Goal: Check status: Check status

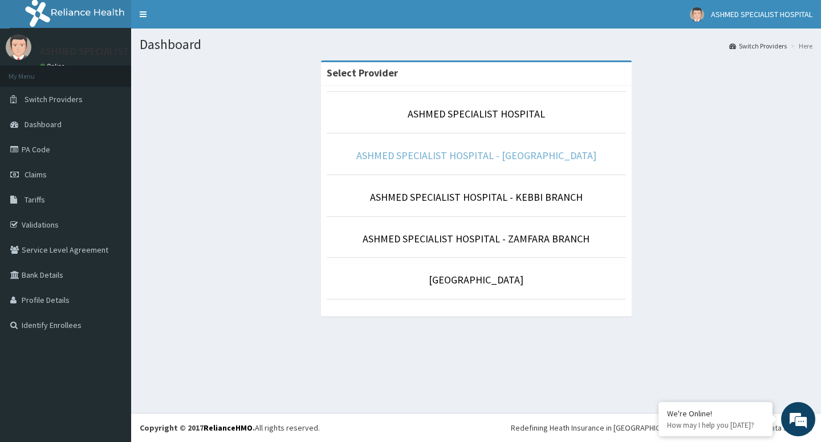
click at [496, 158] on link "ASHMED SPECIALIST HOSPITAL - SOKOTO BRANCH" at bounding box center [476, 155] width 240 height 13
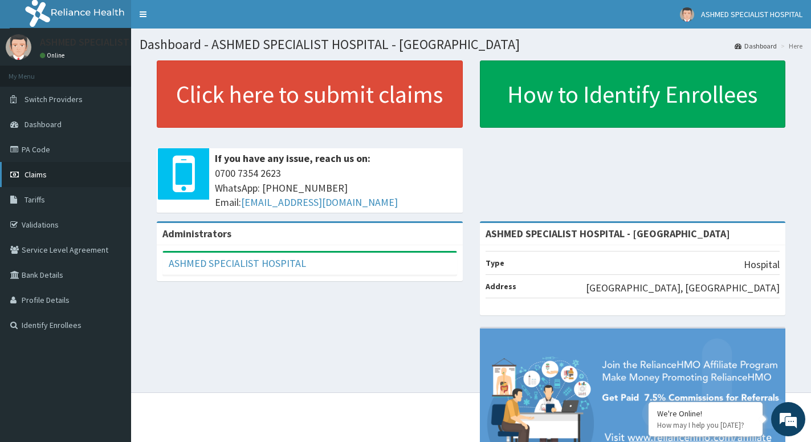
click at [10, 174] on link "Claims" at bounding box center [65, 174] width 131 height 25
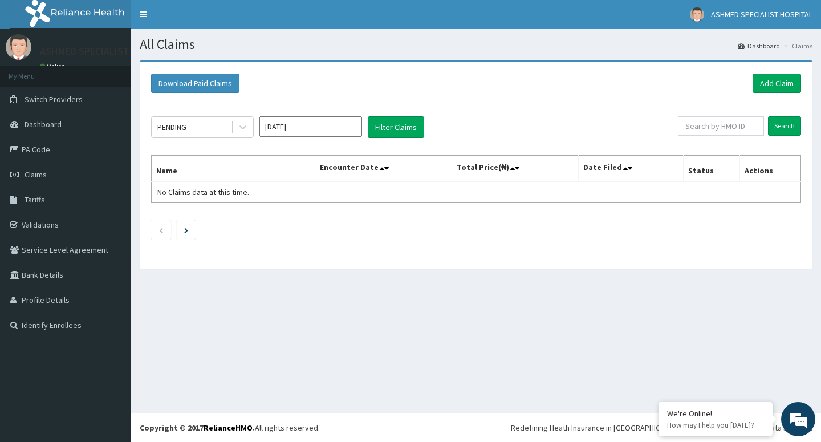
click at [340, 133] on input "[DATE]" at bounding box center [310, 126] width 103 height 21
click at [271, 151] on button "Previous Year" at bounding box center [269, 152] width 6 height 6
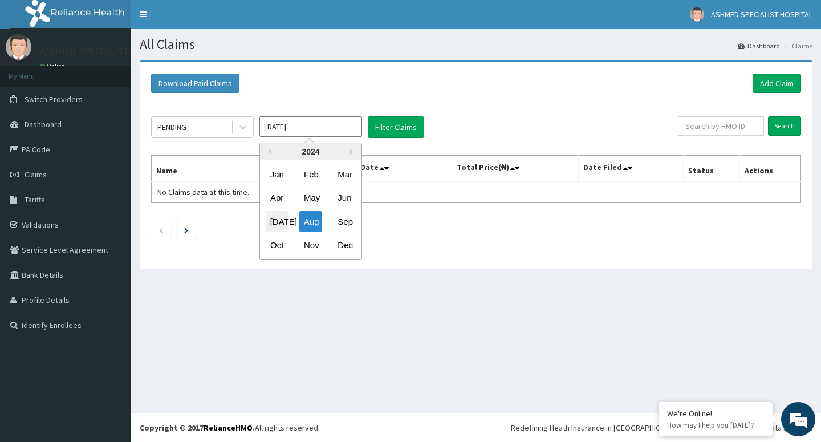
click at [282, 223] on div "[DATE]" at bounding box center [277, 221] width 23 height 21
click at [324, 128] on input "[DATE]" at bounding box center [310, 126] width 103 height 21
click at [349, 151] on div "2024" at bounding box center [310, 151] width 101 height 17
click at [351, 152] on button "Next Year" at bounding box center [353, 152] width 6 height 6
click at [279, 217] on div "[DATE]" at bounding box center [277, 221] width 23 height 21
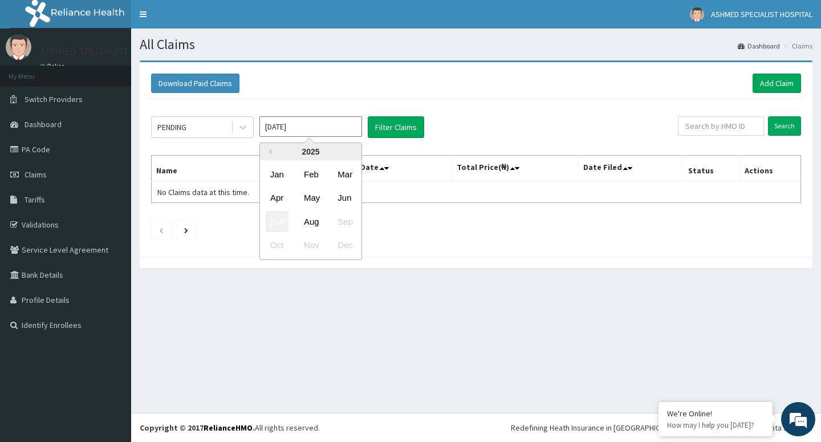
type input "[DATE]"
click at [244, 125] on icon at bounding box center [242, 126] width 11 height 11
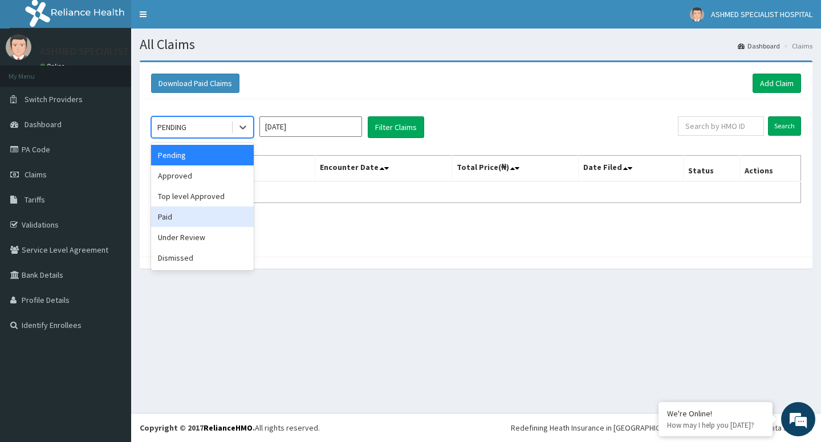
click at [181, 223] on div "Paid" at bounding box center [202, 216] width 103 height 21
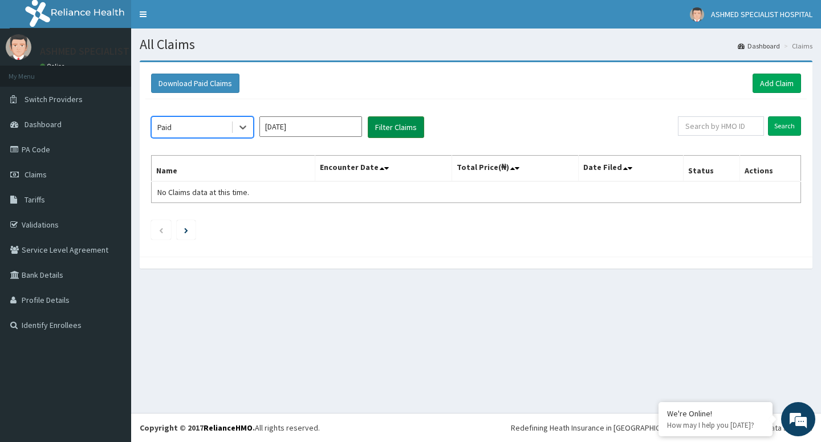
click at [401, 129] on button "Filter Claims" at bounding box center [396, 127] width 56 height 22
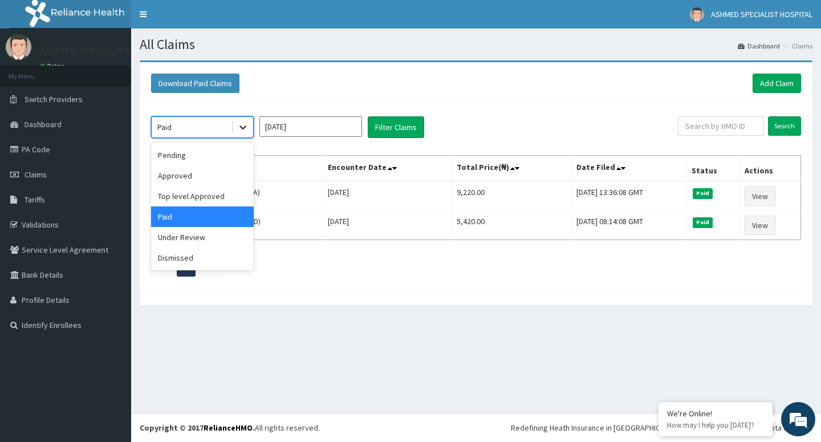
click at [251, 127] on div at bounding box center [243, 127] width 21 height 21
click at [169, 197] on div "Top level Approved" at bounding box center [202, 196] width 103 height 21
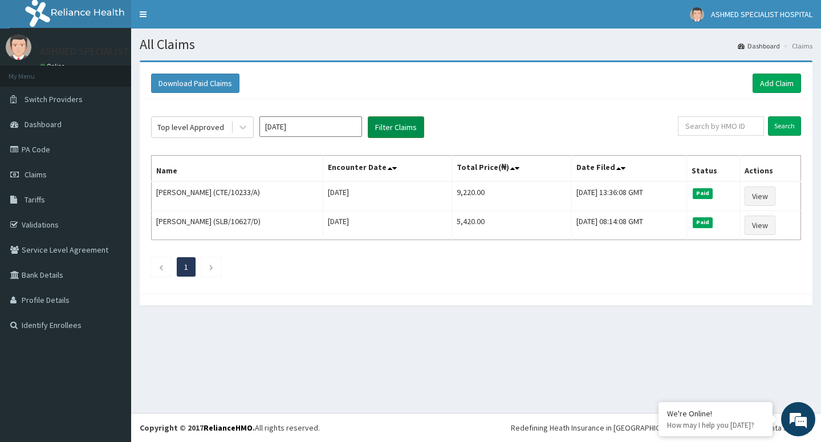
click at [389, 123] on button "Filter Claims" at bounding box center [396, 127] width 56 height 22
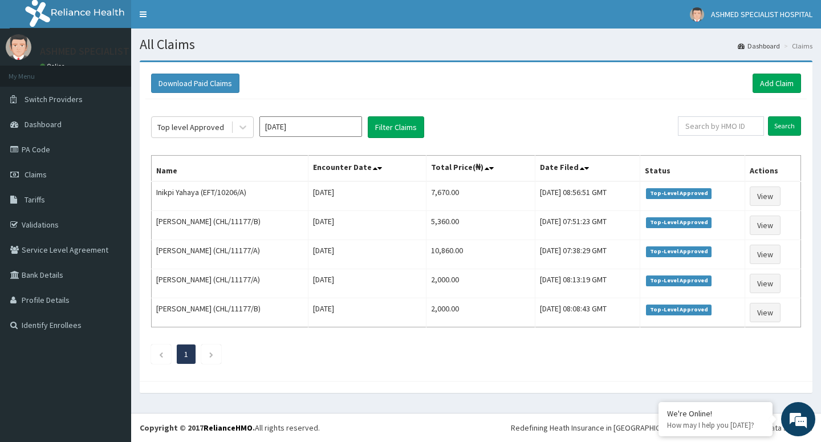
click at [246, 116] on div "Top level Approved [DATE] Filter Claims Search Name Encounter Date Total Price(…" at bounding box center [475, 237] width 661 height 276
click at [238, 124] on icon at bounding box center [242, 126] width 11 height 11
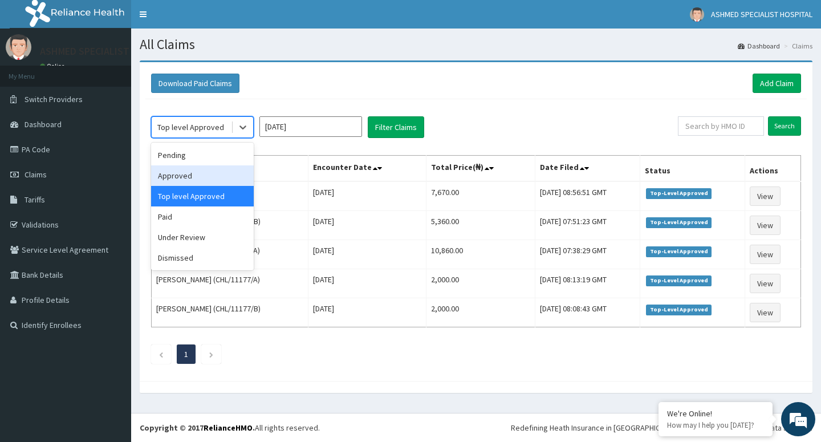
click at [207, 183] on div "Approved" at bounding box center [202, 175] width 103 height 21
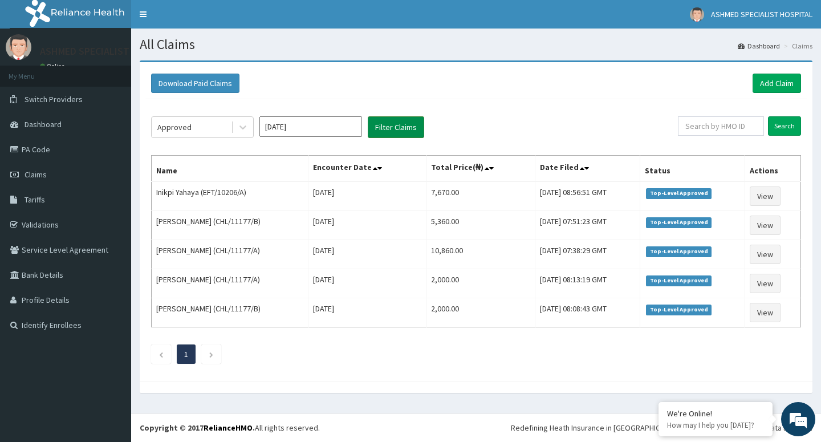
click at [401, 128] on button "Filter Claims" at bounding box center [396, 127] width 56 height 22
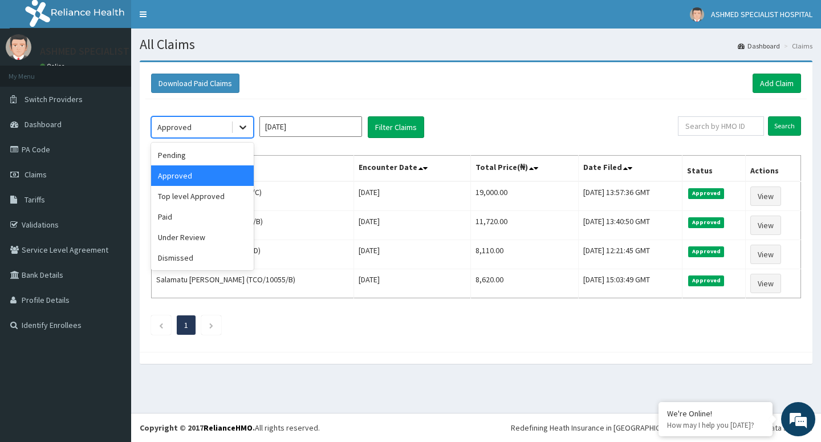
click at [240, 129] on icon at bounding box center [242, 126] width 11 height 11
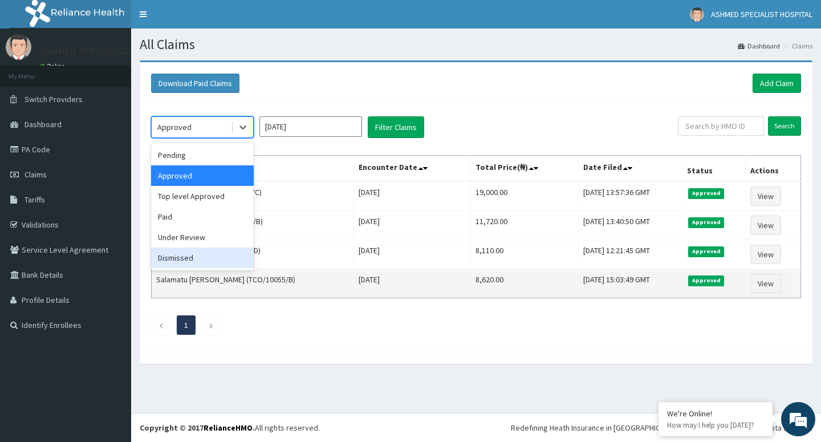
click at [282, 287] on td "Salamatu [PERSON_NAME] (TCO/10055/B)" at bounding box center [253, 283] width 202 height 29
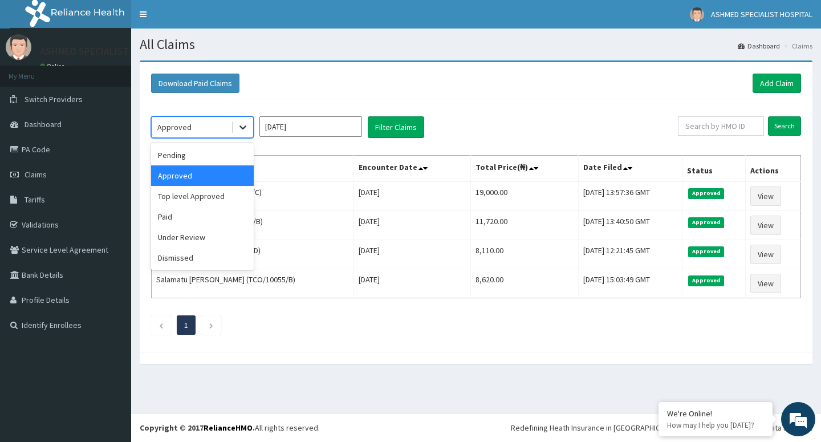
click at [244, 132] on icon at bounding box center [242, 126] width 11 height 11
click at [188, 160] on div "Pending" at bounding box center [202, 155] width 103 height 21
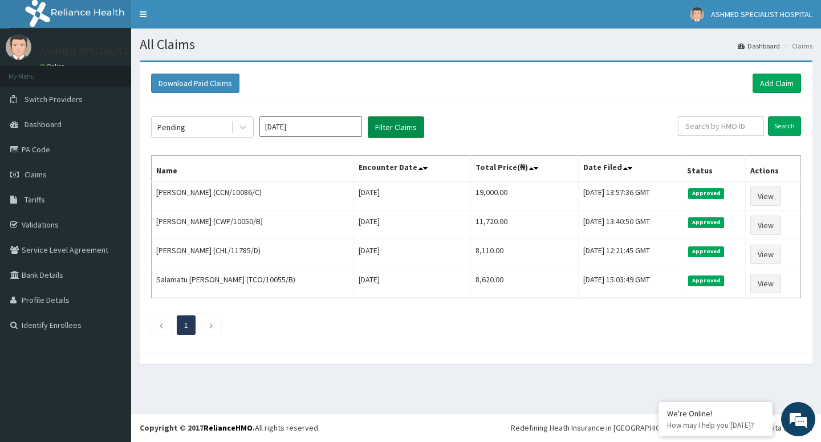
click at [402, 127] on button "Filter Claims" at bounding box center [396, 127] width 56 height 22
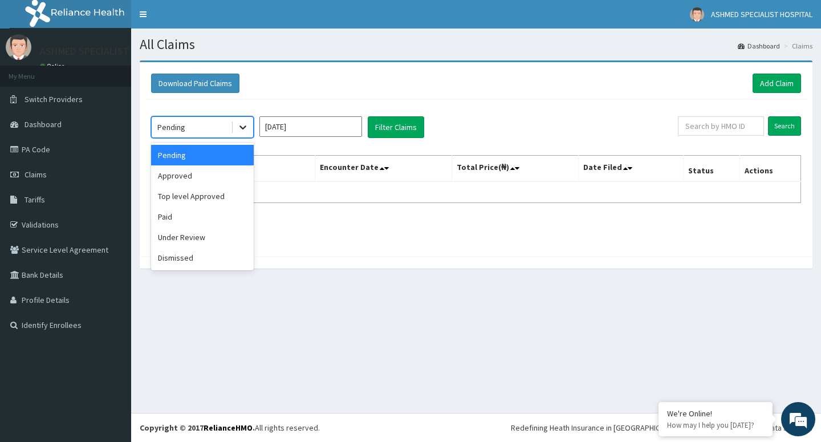
click at [243, 129] on icon at bounding box center [242, 128] width 7 height 4
click at [337, 99] on div "Download Paid Claims Add Claim" at bounding box center [475, 83] width 661 height 31
